Goal: Information Seeking & Learning: Understand process/instructions

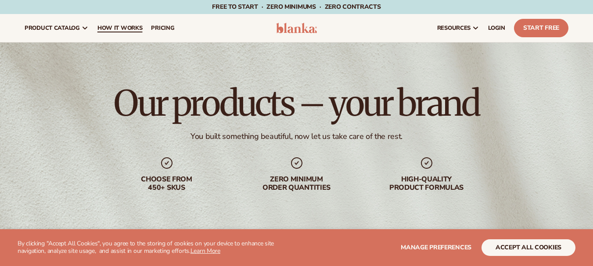
click at [132, 30] on span "How It Works" at bounding box center [119, 28] width 45 height 7
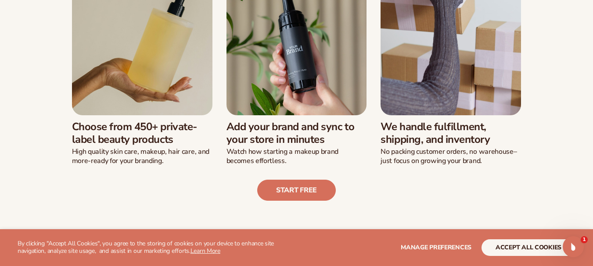
click at [33, 153] on div "We’ve built a new way of launching a beauty line: Choose from 450+ private-labe…" at bounding box center [297, 71] width 544 height 259
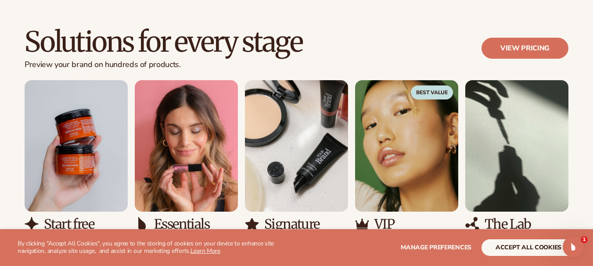
scroll to position [517, 0]
click at [11, 158] on div "Solutions for every stage Preview your brand on hundreds of products. View pric…" at bounding box center [296, 144] width 593 height 305
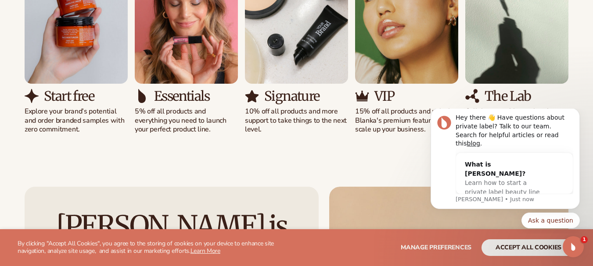
scroll to position [646, 0]
click at [576, 116] on button "Dismiss notification" at bounding box center [576, 110] width 11 height 11
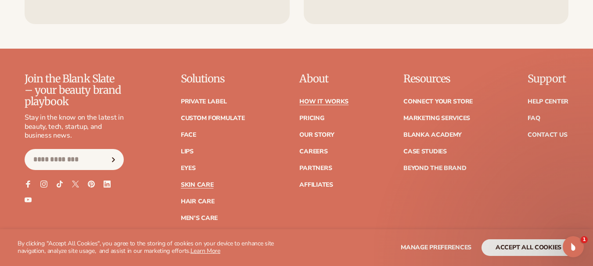
scroll to position [1927, 0]
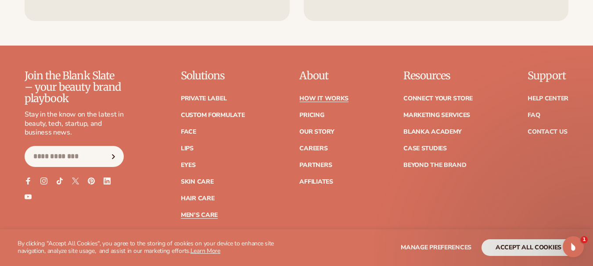
click at [191, 212] on link "Men's Care" at bounding box center [199, 215] width 37 height 6
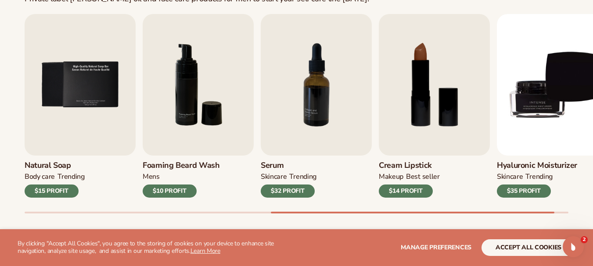
scroll to position [295, 0]
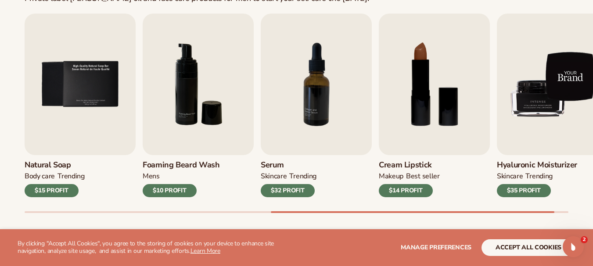
click at [541, 88] on img "9 / 9" at bounding box center [552, 85] width 111 height 142
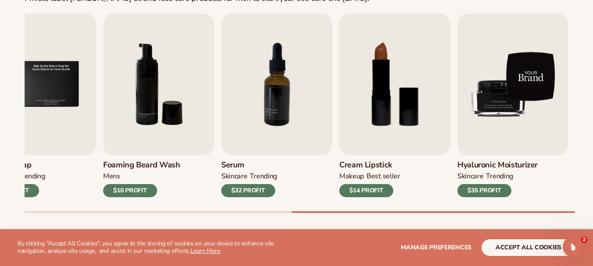
click at [522, 75] on img "9 / 9" at bounding box center [512, 85] width 111 height 142
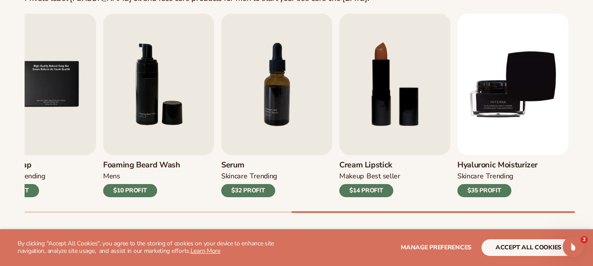
click at [494, 169] on h3 "Hyaluronic moisturizer" at bounding box center [497, 166] width 80 height 10
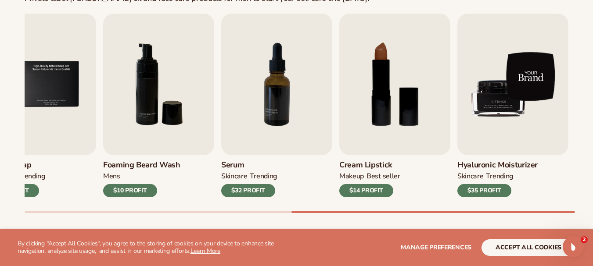
click at [507, 114] on img "9 / 9" at bounding box center [512, 85] width 111 height 142
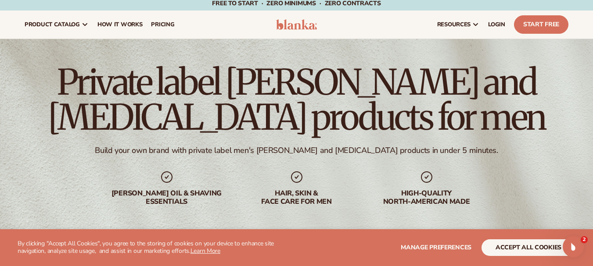
scroll to position [0, 0]
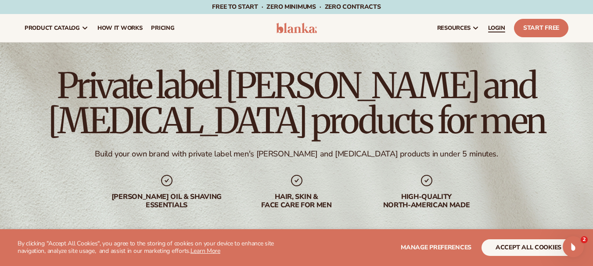
click at [496, 30] on span "LOGIN" at bounding box center [496, 28] width 17 height 7
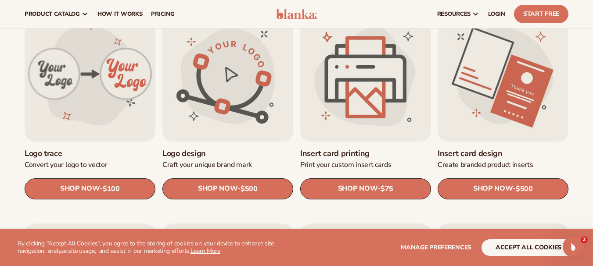
scroll to position [292, 0]
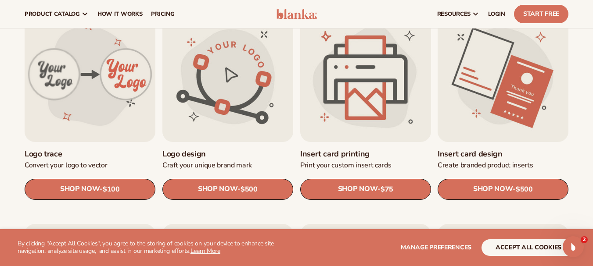
click at [394, 149] on link "Insert card printing" at bounding box center [365, 154] width 131 height 10
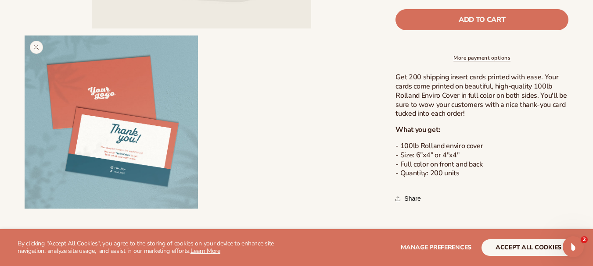
click at [25, 209] on button "Open media 2 in modal" at bounding box center [25, 209] width 0 height 0
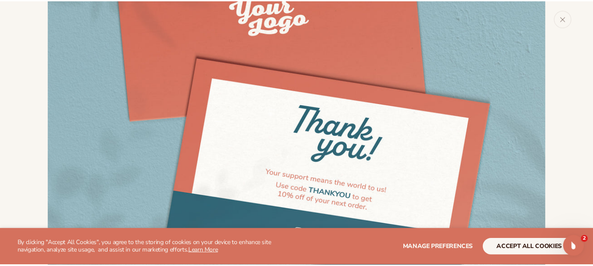
scroll to position [730, 0]
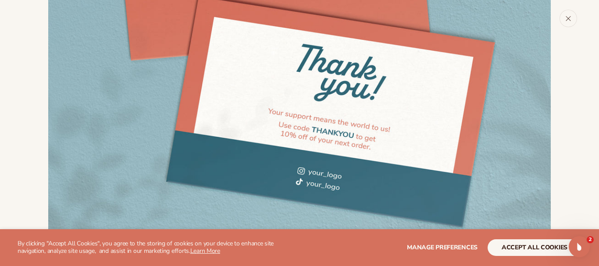
click at [567, 23] on button "Close" at bounding box center [569, 19] width 18 height 18
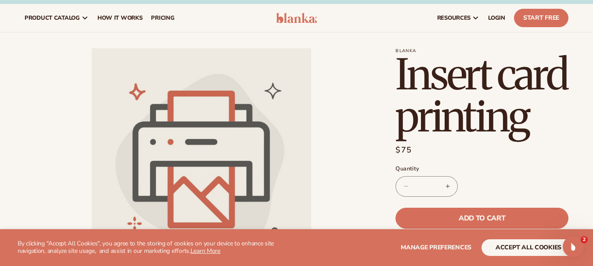
scroll to position [11, 0]
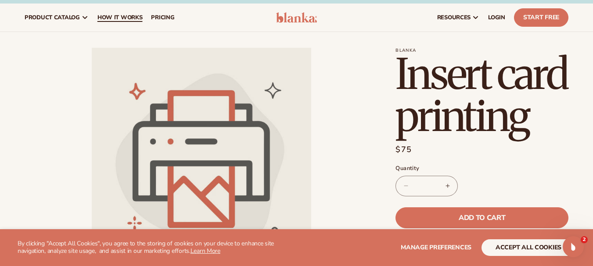
click at [122, 17] on span "How It Works" at bounding box center [119, 17] width 45 height 7
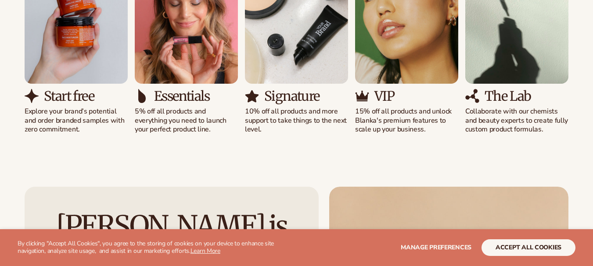
scroll to position [652, 0]
